Goal: Task Accomplishment & Management: Complete application form

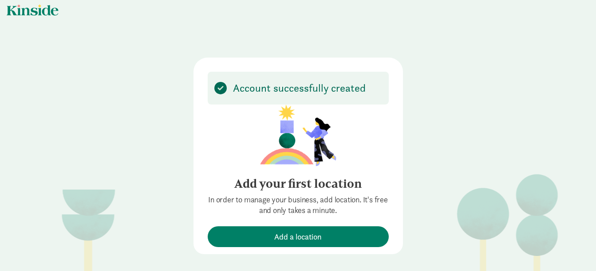
scroll to position [5, 0]
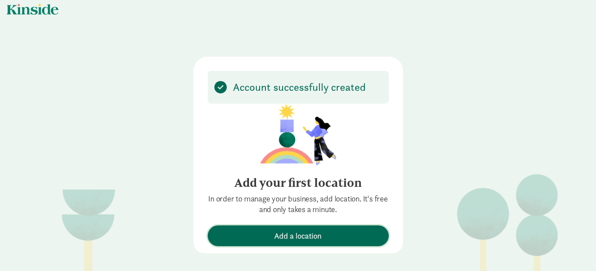
click at [307, 236] on span "Add a location" at bounding box center [297, 236] width 47 height 12
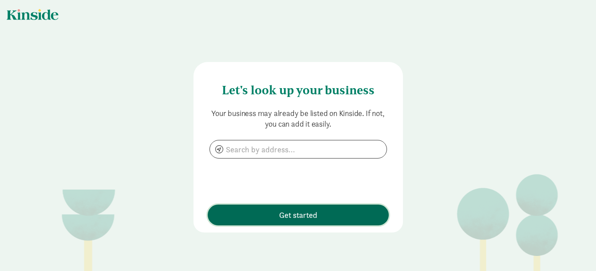
scroll to position [0, 0]
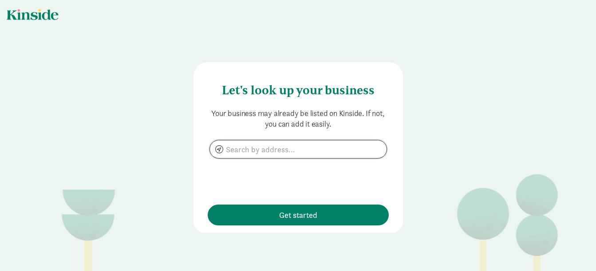
click at [260, 153] on input at bounding box center [298, 150] width 177 height 18
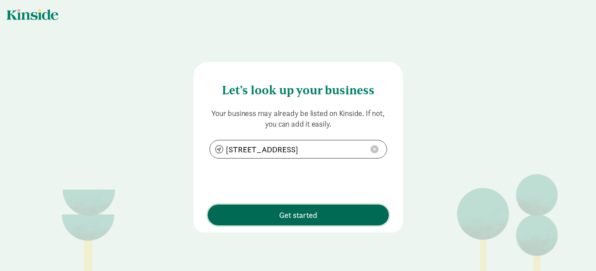
click at [265, 216] on span "Get started" at bounding box center [298, 215] width 172 height 12
type input "6516 42nd Ave S, Seattle, WA 98118"
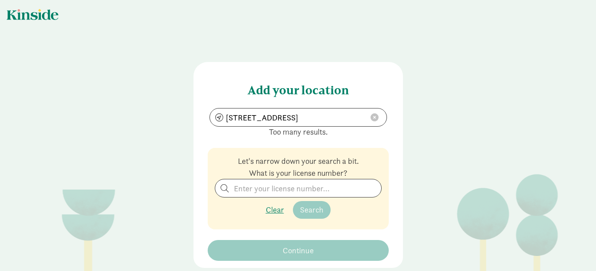
scroll to position [15, 0]
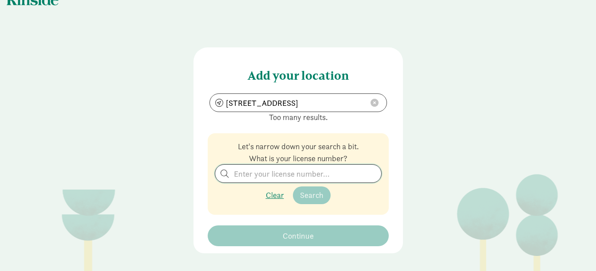
click at [278, 173] on input "search" at bounding box center [298, 174] width 166 height 18
click at [354, 100] on input "6516 42nd Ave S, Seattle, WA 98118" at bounding box center [298, 103] width 177 height 18
click at [370, 103] on span at bounding box center [374, 103] width 8 height 8
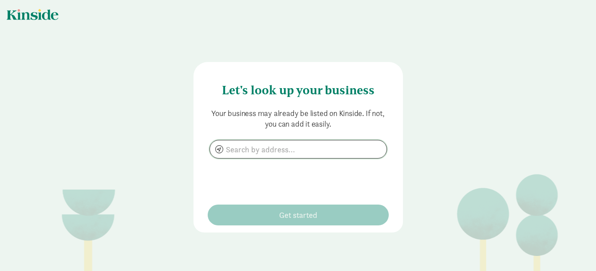
paste input "6516 42nd Ave S, Seattle, WA 98118"
click at [351, 151] on input "6516 42nd Ave S, Seattle, WA 98118" at bounding box center [298, 150] width 177 height 18
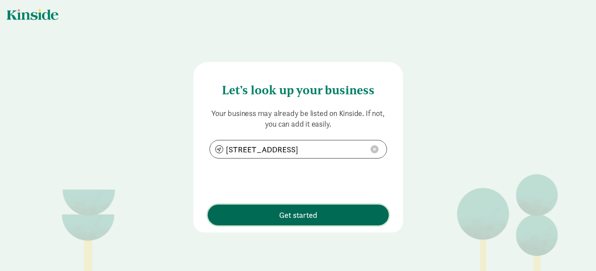
click at [273, 220] on span "Get started" at bounding box center [298, 215] width 172 height 12
type input "6516 42nd Ave S, Seattle, WA 98118"
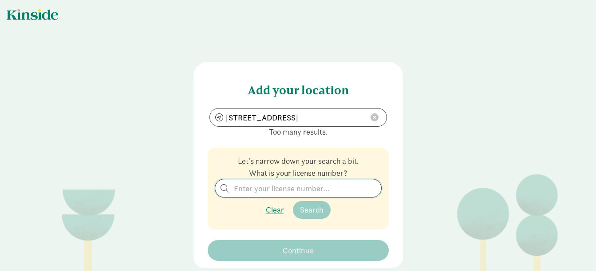
click at [243, 191] on input "search" at bounding box center [298, 189] width 166 height 18
type input "328707"
click at [295, 207] on button "Search" at bounding box center [312, 210] width 38 height 18
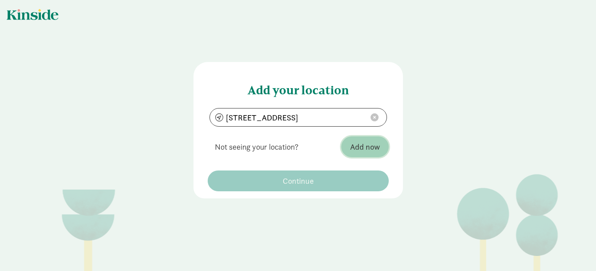
click at [370, 150] on span "Add now" at bounding box center [365, 147] width 30 height 12
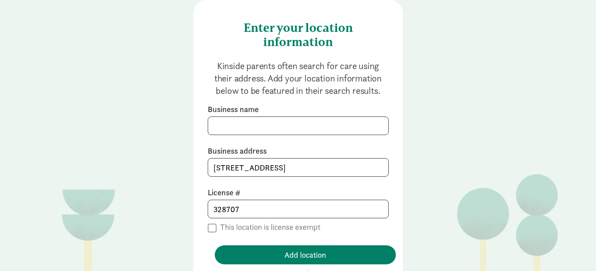
scroll to position [89, 0]
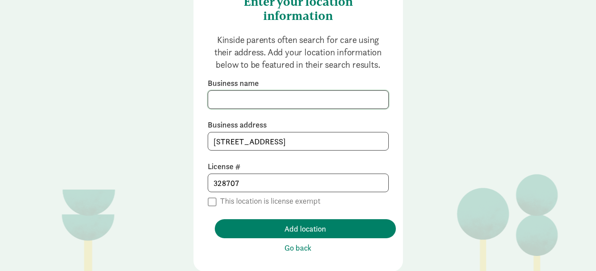
click at [220, 104] on input at bounding box center [298, 100] width 180 height 18
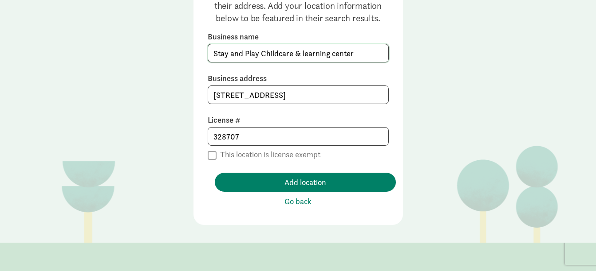
scroll to position [44, 0]
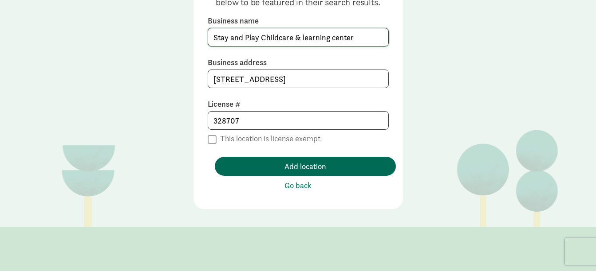
type input "Stay and Play Childcare & learning center"
click at [303, 167] on span "Add location" at bounding box center [305, 167] width 42 height 12
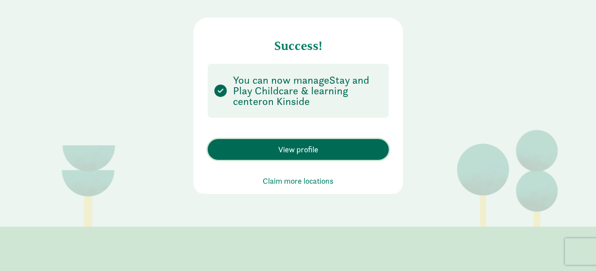
click at [306, 148] on span "View profile" at bounding box center [298, 150] width 40 height 12
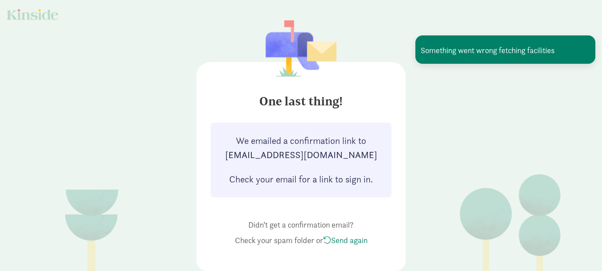
scroll to position [18, 0]
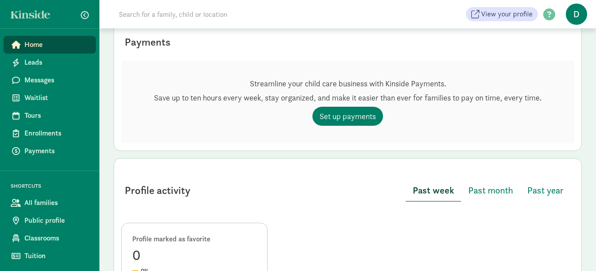
scroll to position [342, 0]
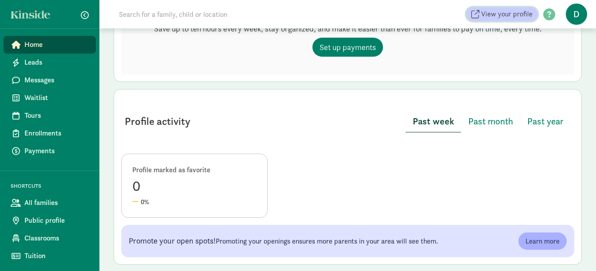
click at [510, 17] on span "View your profile" at bounding box center [506, 14] width 51 height 11
